Goal: Information Seeking & Learning: Compare options

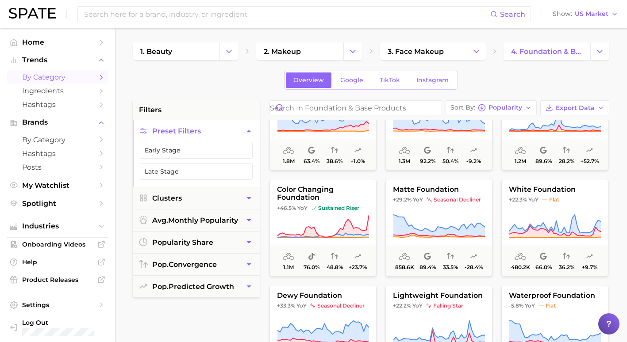
scroll to position [474, 0]
click at [591, 56] on button "Change Category" at bounding box center [599, 51] width 19 height 18
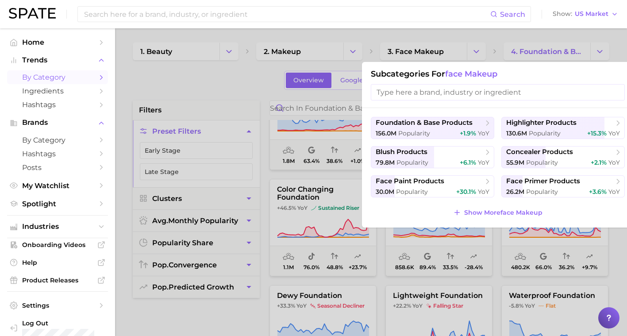
click at [492, 44] on div at bounding box center [313, 168] width 627 height 336
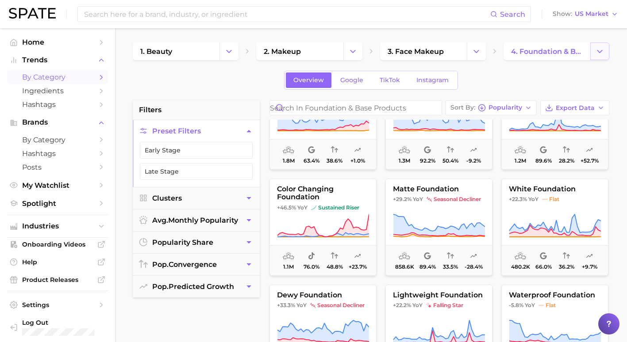
click at [604, 49] on button "Change Category" at bounding box center [599, 51] width 19 height 18
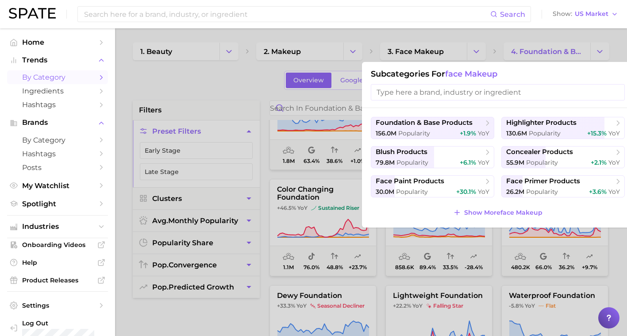
click at [594, 47] on div at bounding box center [313, 168] width 627 height 336
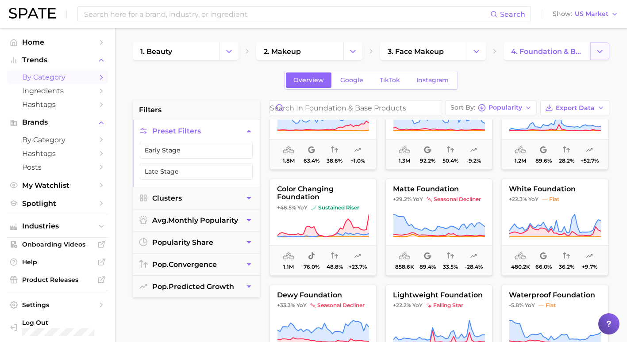
click at [593, 50] on button "Change Category" at bounding box center [599, 51] width 19 height 18
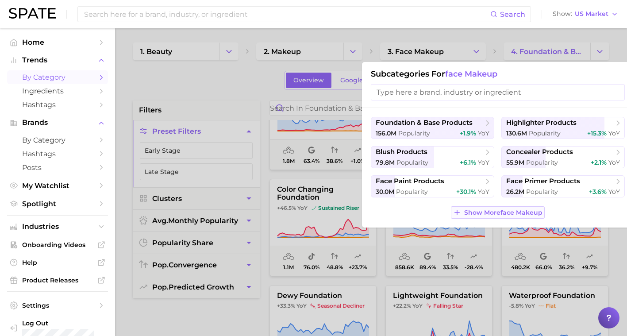
click at [501, 211] on span "Show More face makeup" at bounding box center [503, 213] width 78 height 8
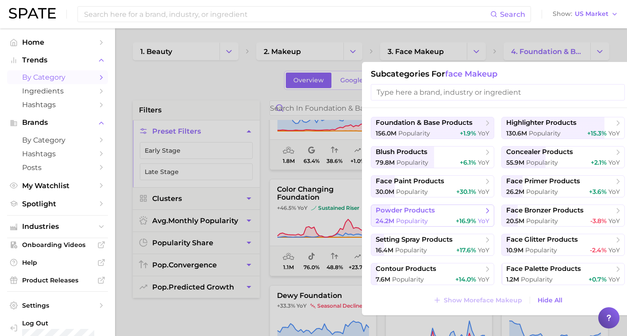
click at [441, 210] on span "powder products" at bounding box center [428, 210] width 107 height 9
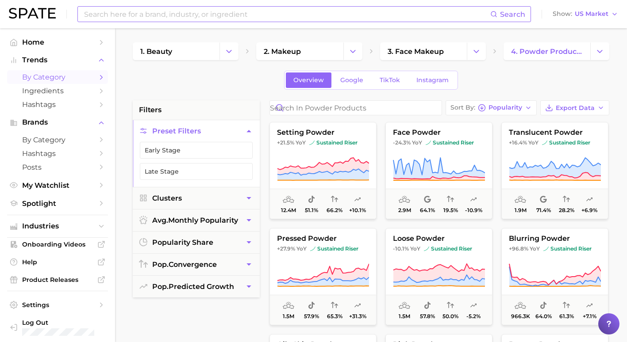
click at [266, 15] on input at bounding box center [286, 14] width 407 height 15
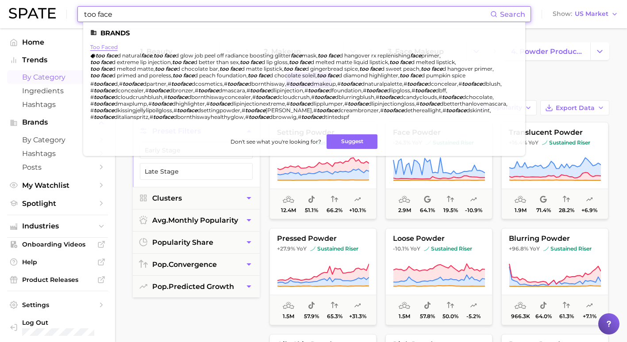
type input "too face"
click at [115, 45] on link "too faced" at bounding box center [103, 47] width 27 height 7
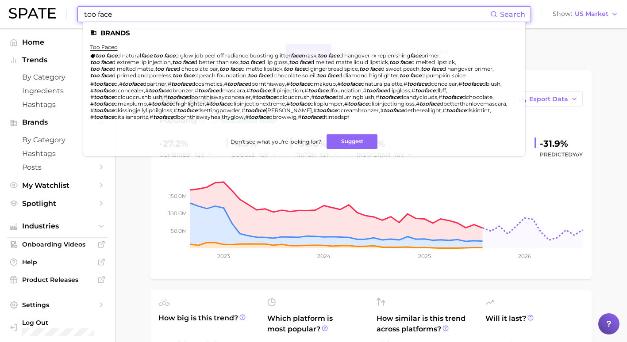
drag, startPoint x: 171, startPoint y: 17, endPoint x: -2, endPoint y: 34, distance: 173.7
click at [0, 34] on html "too face Search Brands too faced too face d natural face , too face d glow job …" at bounding box center [313, 171] width 627 height 342
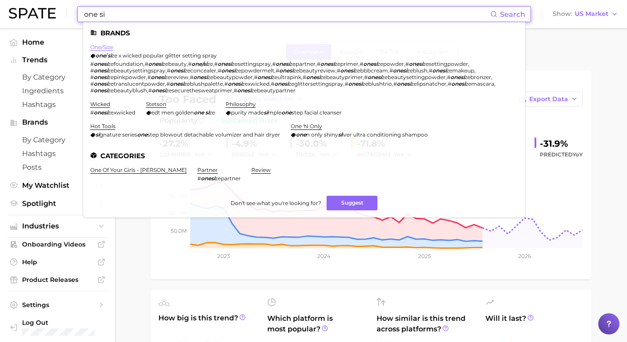
click at [108, 48] on link "one/size" at bounding box center [101, 47] width 23 height 7
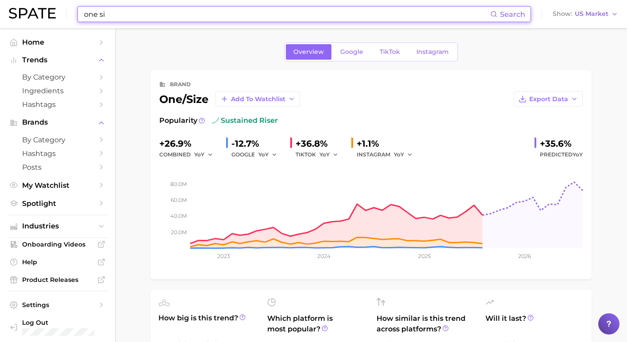
drag, startPoint x: 109, startPoint y: 15, endPoint x: 65, endPoint y: 13, distance: 43.8
click at [65, 13] on div "one si Search Show US Market" at bounding box center [313, 14] width 609 height 28
type input "t"
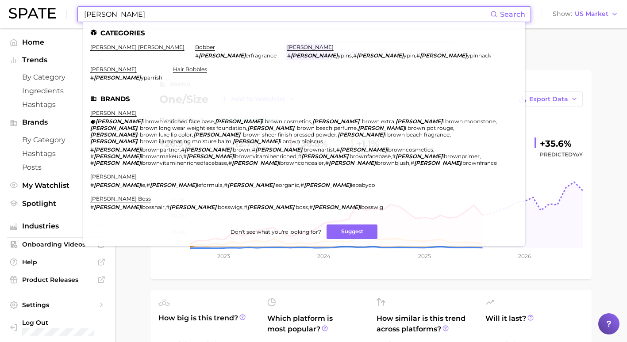
click at [115, 87] on ul "Categories [PERSON_NAME] [PERSON_NAME] bobber # [PERSON_NAME] erfragrance [PERS…" at bounding box center [304, 134] width 442 height 224
click at [116, 110] on link "[PERSON_NAME]" at bounding box center [113, 113] width 46 height 7
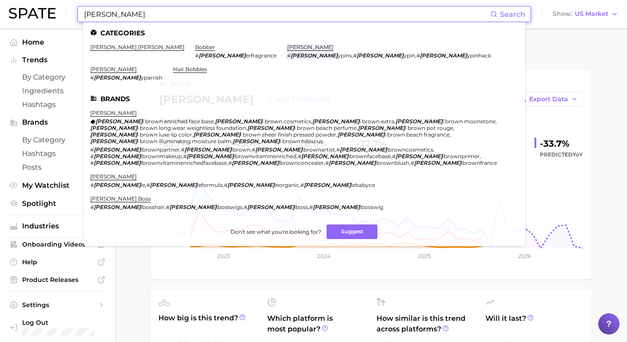
drag, startPoint x: 130, startPoint y: 21, endPoint x: 49, endPoint y: -9, distance: 86.3
click at [49, 0] on html "[PERSON_NAME] Search Categories [PERSON_NAME] [PERSON_NAME] bobber # [PERSON_NA…" at bounding box center [313, 171] width 627 height 342
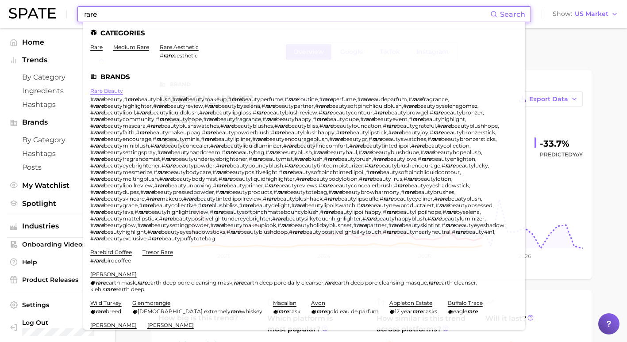
type input "rare"
click at [106, 91] on link "rare beauty" at bounding box center [106, 91] width 33 height 7
